Goal: Transaction & Acquisition: Subscribe to service/newsletter

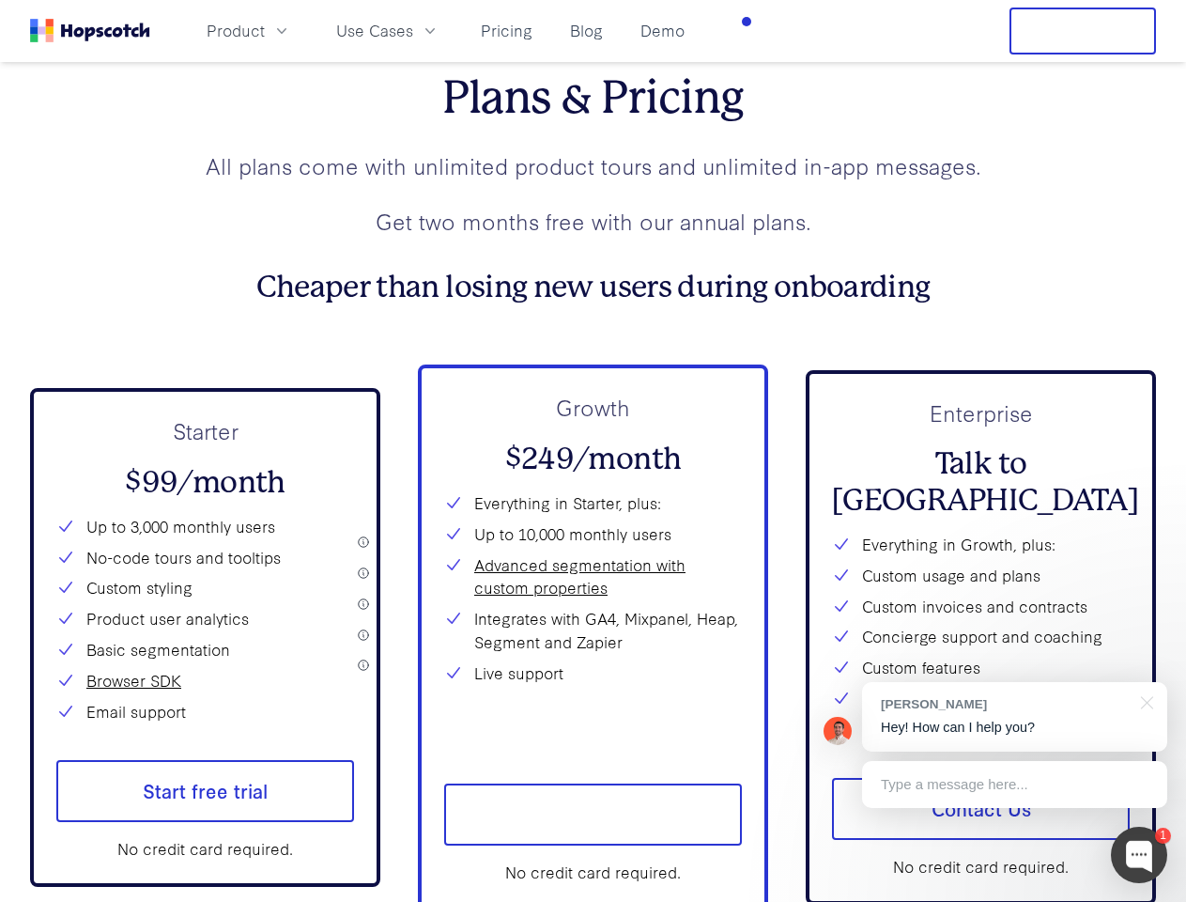
click at [593, 451] on div "Growth $249/month Everything in Starter, plus: Up to 10,000 monthly users Advan…" at bounding box center [593, 568] width 298 height 355
click at [265, 30] on span "Product" at bounding box center [236, 30] width 58 height 23
click at [413, 30] on span "Use Cases" at bounding box center [374, 30] width 77 height 23
click at [1083, 31] on button "Free Trial" at bounding box center [1083, 31] width 147 height 47
click at [205, 807] on span "Start free trial" at bounding box center [205, 791] width 298 height 62
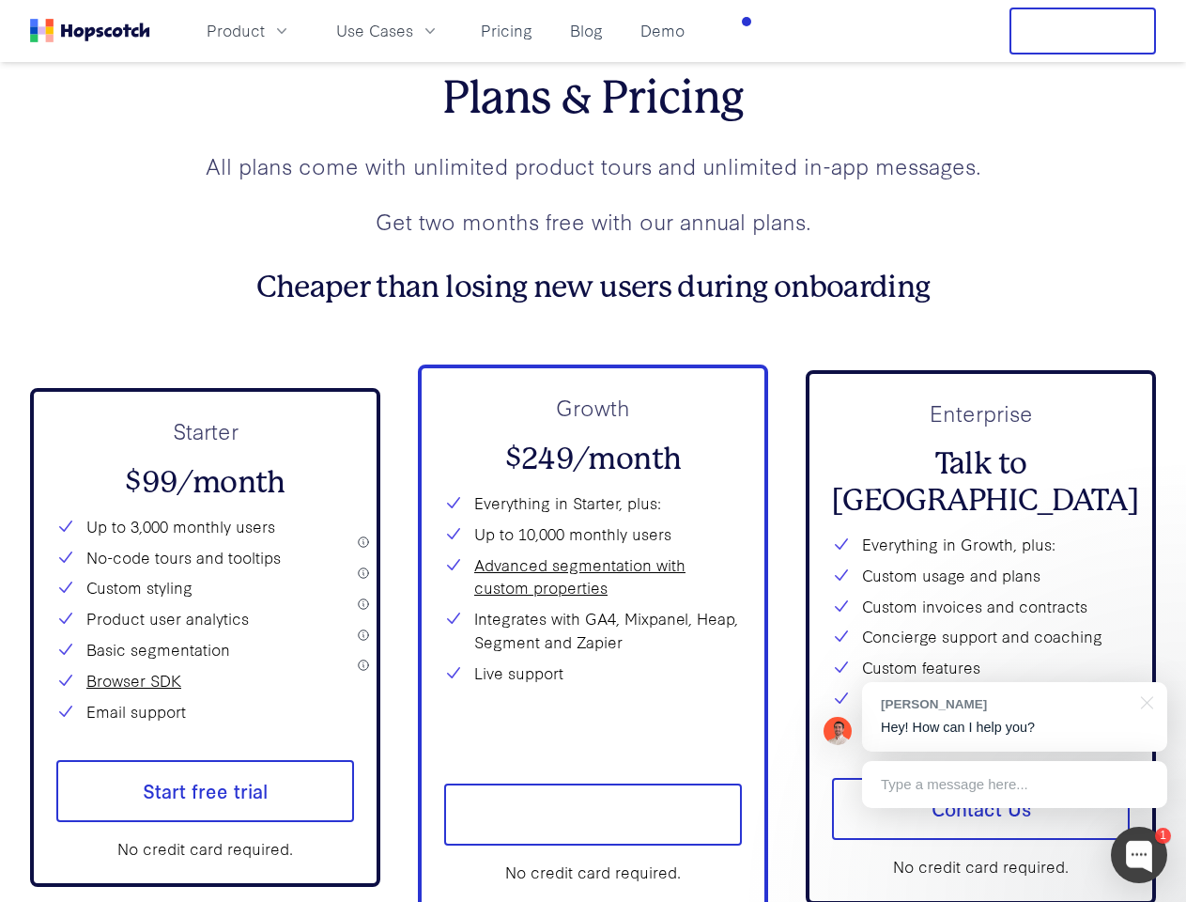
click at [593, 830] on span "Start free trial" at bounding box center [593, 814] width 298 height 62
click at [1139, 855] on div at bounding box center [1139, 855] width 56 height 56
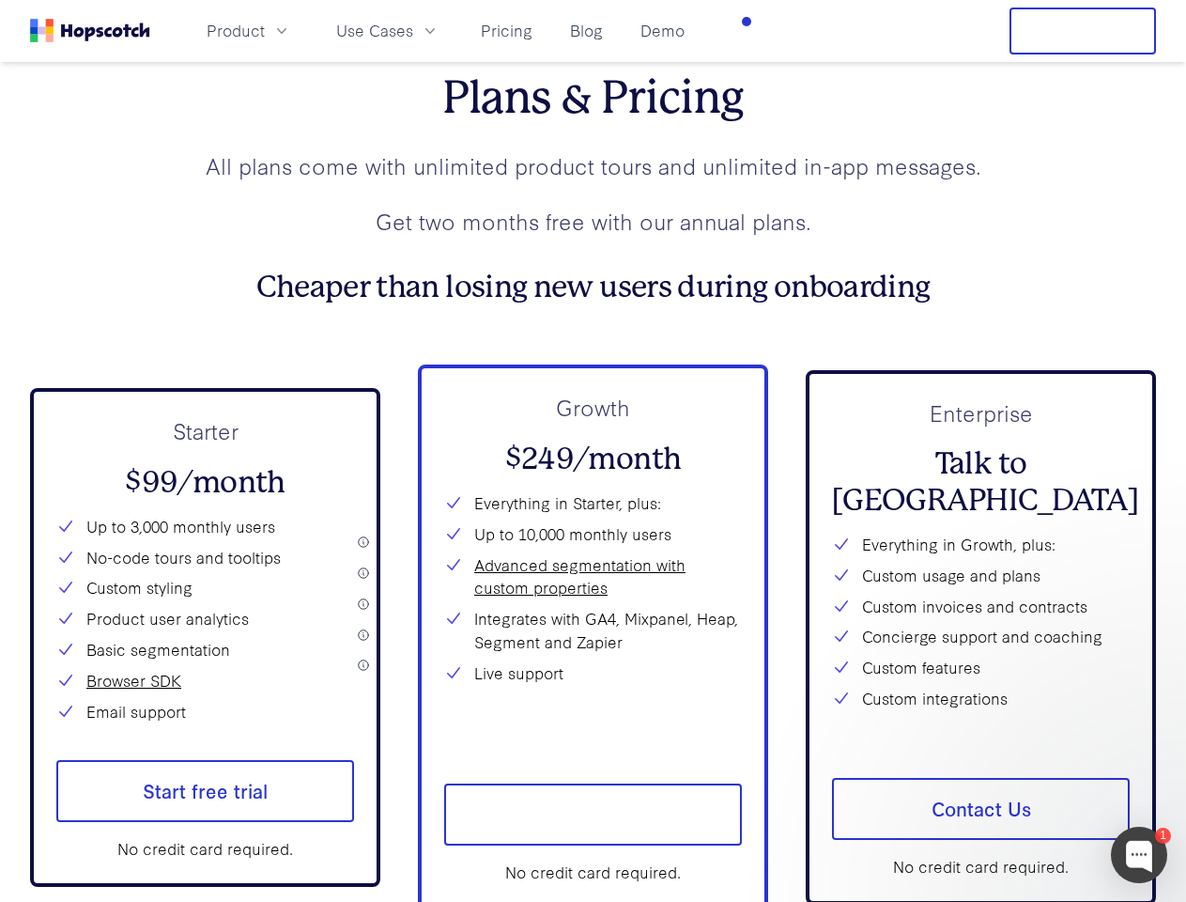
click at [1015, 901] on div "1 [PERSON_NAME] Hey! How can I help you? Type a message here... Free live chat …" at bounding box center [593, 902] width 1186 height 0
click at [1144, 701] on div at bounding box center [991, 639] width 352 height 375
click at [1015, 784] on div at bounding box center [991, 639] width 352 height 375
